Goal: Use online tool/utility: Use online tool/utility

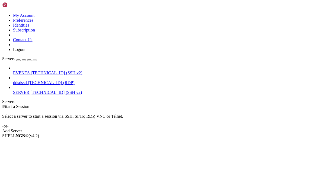
click at [288, 82] on div "EVENTS [TECHNICAL_ID] (SSH v2) ddsdssd [TECHNICAL_ID] (RDP) SERVER [TECHNICAL_I…" at bounding box center [160, 80] width 316 height 29
click at [29, 90] on span "SERVER" at bounding box center [21, 92] width 16 height 5
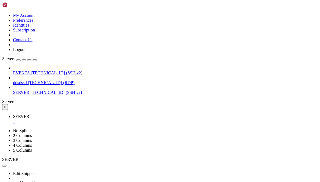
scroll to position [19, 0]
paste textarea "package main import ( "crypto/md5" "encoding/hex" "fmt" "net/http" "os" "path/f…"
type textarea "package main import ( "crypto/md5" "encoding/hex" "fmt" "net/http" "os" "path/f…"
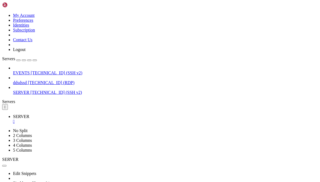
paste textarea "cd /root/hls-server /usr/local/go/bin/go build -o hls-server server.go systemct…"
type textarea "cd /root/hls-server /usr/local/go/bin/go build -o hls-server server.go systemct…"
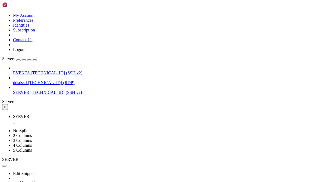
paste textarea "#!/lor/ipsu dol -s # --- Ametconse --- ADI_ELI="/sedd/eiu" TEM_INC="/utl/etd/ma…"
type textarea "#!/lor/ipsu dol -s # --- Ametconse --- ADI_ELI="/sedd/eiu" TEM_INC="/utl/etd/ma…"
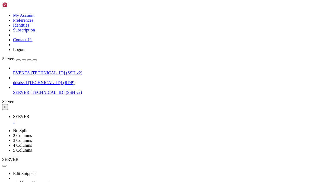
scroll to position [1028, 0]
